Goal: Communication & Community: Answer question/provide support

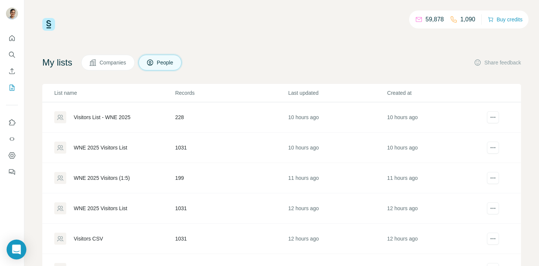
click at [11, 252] on div "Open Intercom Messenger" at bounding box center [17, 249] width 20 height 20
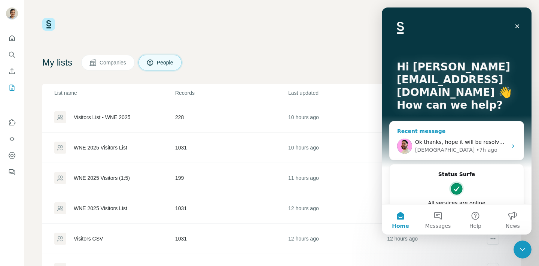
click at [476, 143] on span "Ok thanks, hope it will be resolved soon." at bounding box center [468, 142] width 106 height 6
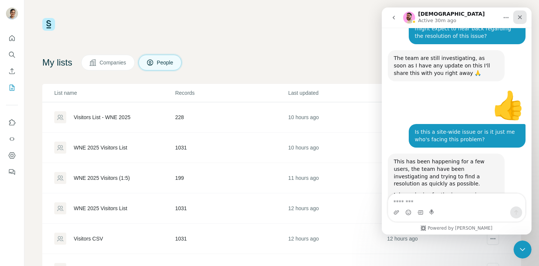
scroll to position [2123, 0]
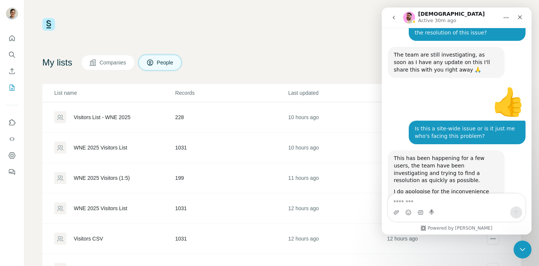
click at [396, 16] on icon "go back" at bounding box center [394, 18] width 6 height 6
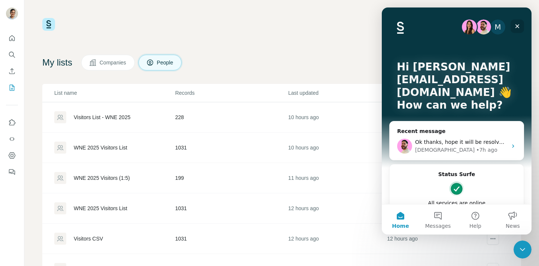
click at [516, 29] on div "Close" at bounding box center [516, 25] width 13 height 13
